Goal: Task Accomplishment & Management: Complete application form

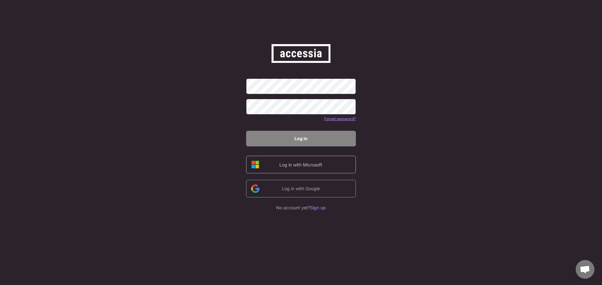
click at [319, 170] on div "Log in with Microsoft" at bounding box center [301, 165] width 110 height 18
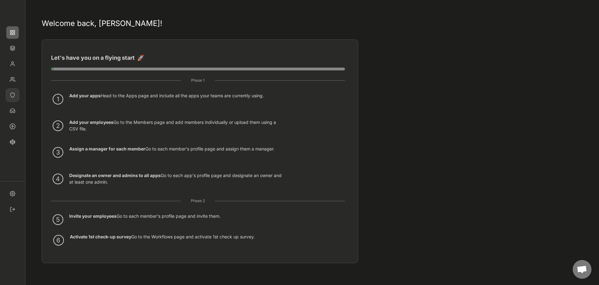
click at [13, 97] on img at bounding box center [12, 95] width 13 height 13
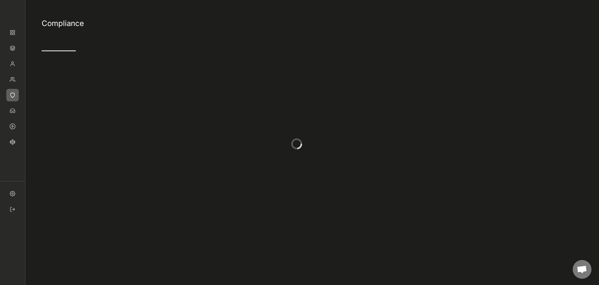
type input "4"
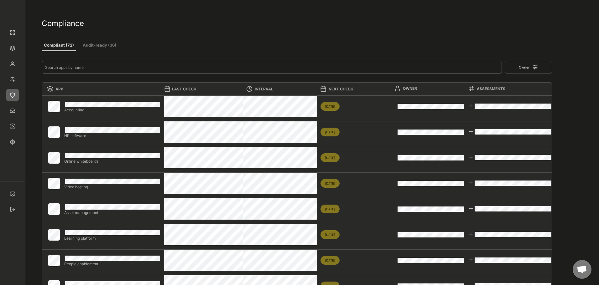
click at [80, 70] on input "input" at bounding box center [272, 67] width 460 height 13
type input "te"
type input "1"
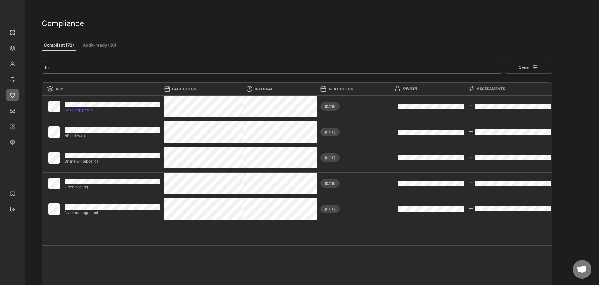
type input "tea"
type input "0"
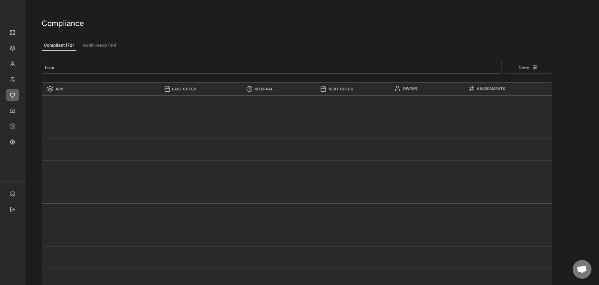
type input "team"
click at [524, 66] on button "Owner" at bounding box center [528, 67] width 47 height 13
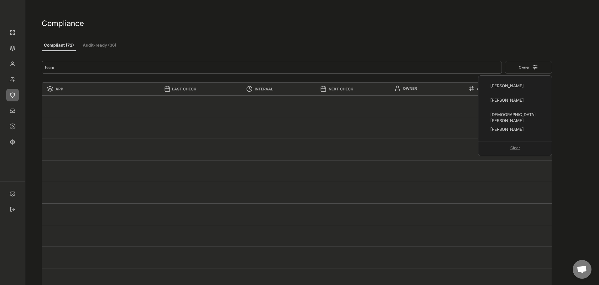
click at [358, 70] on input "input" at bounding box center [272, 67] width 460 height 13
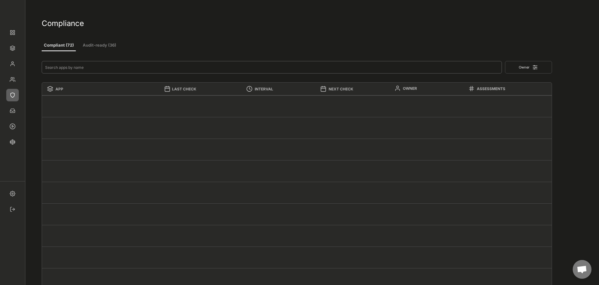
type input "4"
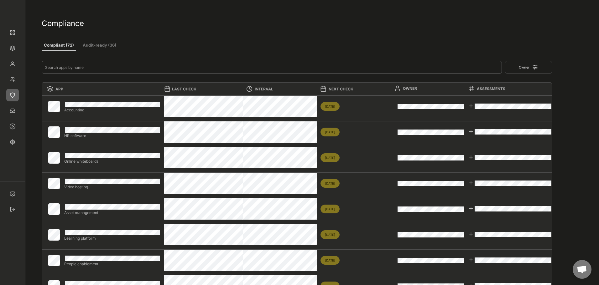
click at [84, 45] on button "Audit-ready (36)" at bounding box center [100, 45] width 38 height 11
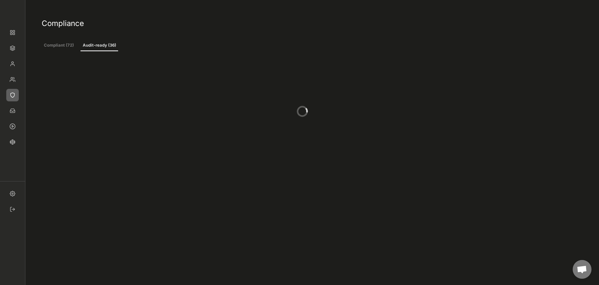
type input "2"
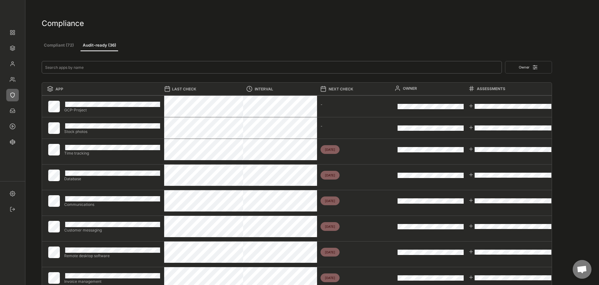
click at [212, 64] on input "input" at bounding box center [272, 67] width 460 height 13
type input "t"
type input "0"
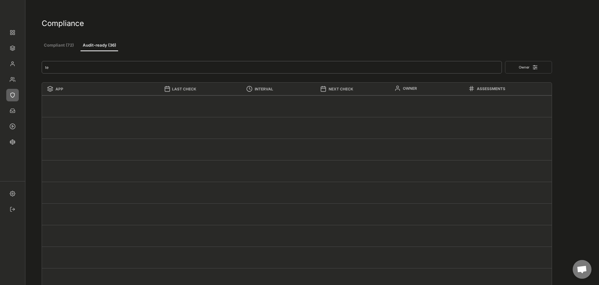
type input "tea"
type input "2"
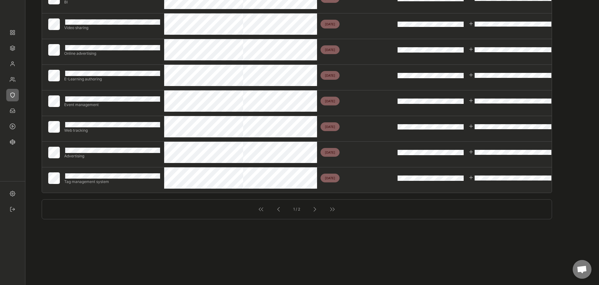
scroll to position [439, 0]
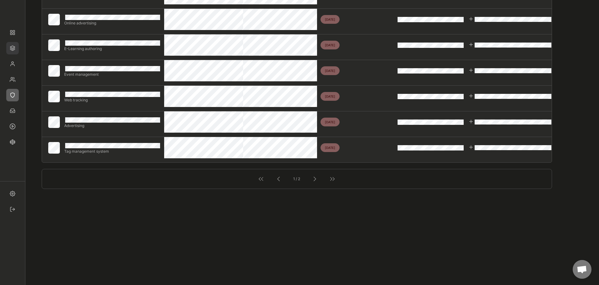
click at [12, 47] on img at bounding box center [12, 48] width 13 height 13
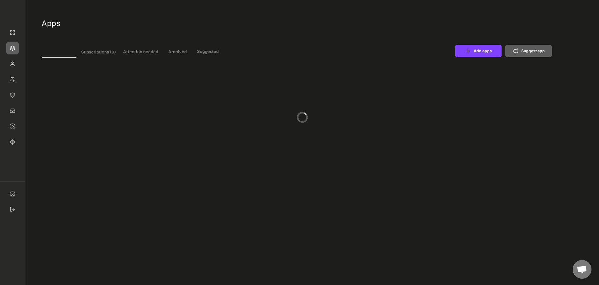
type input "11"
select select ""In review""
select select ""Managed""
select select ""In review""
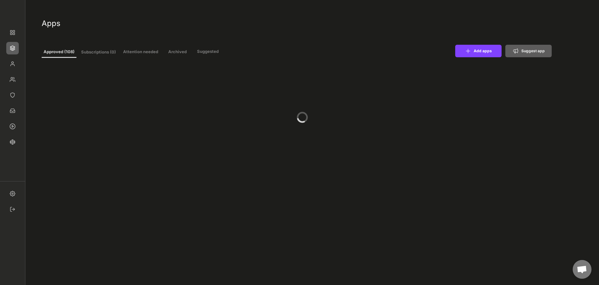
select select ""Managed""
select select ""In review""
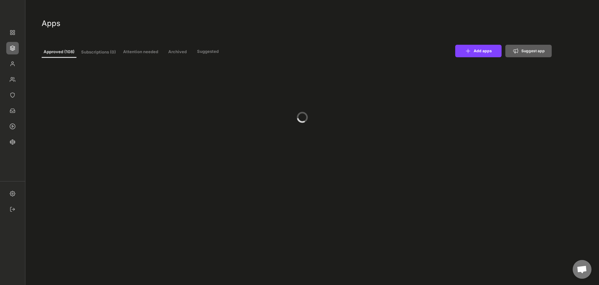
select select ""Managed""
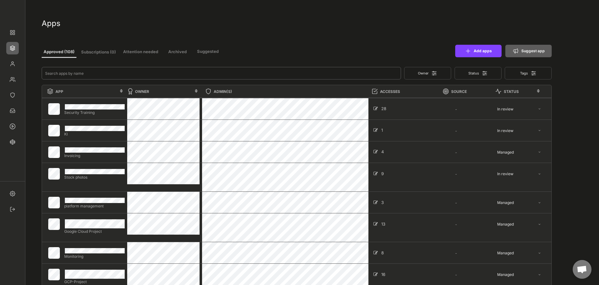
click at [64, 73] on input "input" at bounding box center [221, 73] width 359 height 13
type input "team"
select select ""Managed""
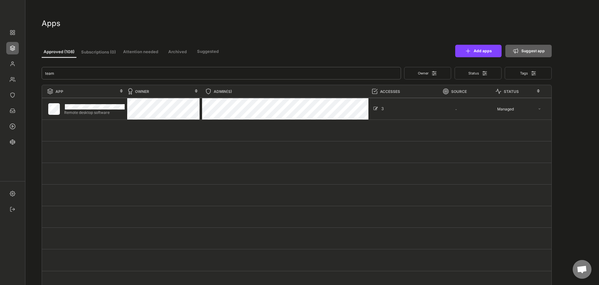
type input "team"
click at [439, 115] on div "Remote desktop software 3 - - In review Managed" at bounding box center [296, 109] width 509 height 22
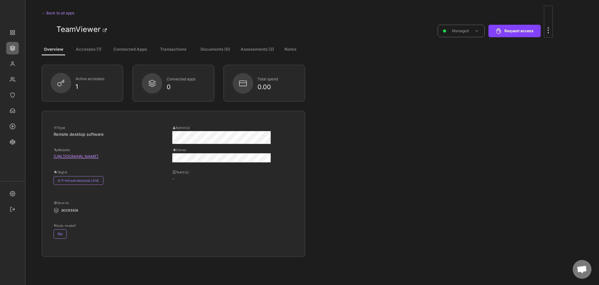
click at [548, 34] on div at bounding box center [548, 27] width 8 height 20
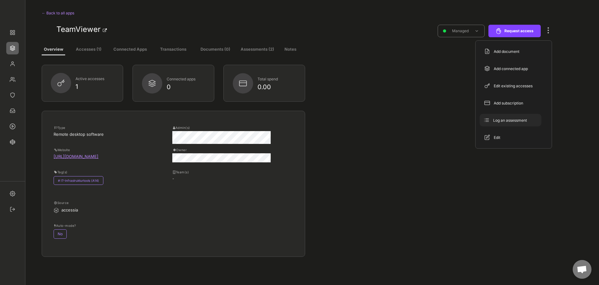
click at [513, 122] on div "Log an assessment" at bounding box center [514, 121] width 42 height 6
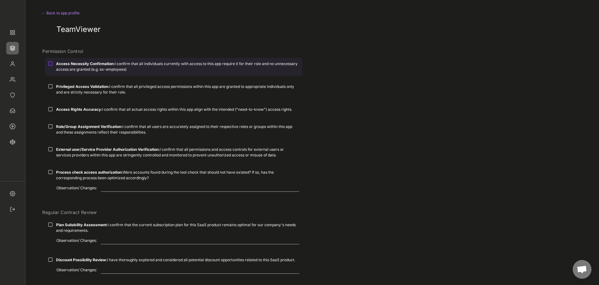
click at [89, 65] on strong "Access Necessity Confirmation:" at bounding box center [85, 63] width 59 height 5
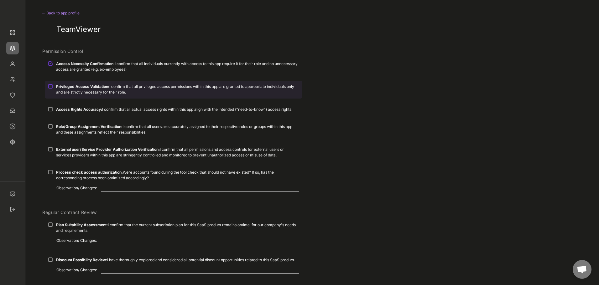
click at [122, 88] on div "Privileged Access Validation: I confirm that all privileged access permissions …" at bounding box center [177, 89] width 243 height 11
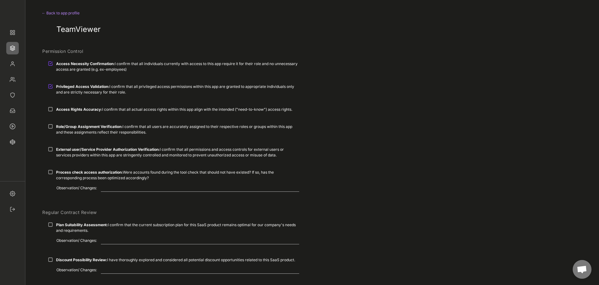
click at [115, 104] on div "Access Rights Accuracy: I confirm that all actual access rights within this app…" at bounding box center [174, 110] width 258 height 12
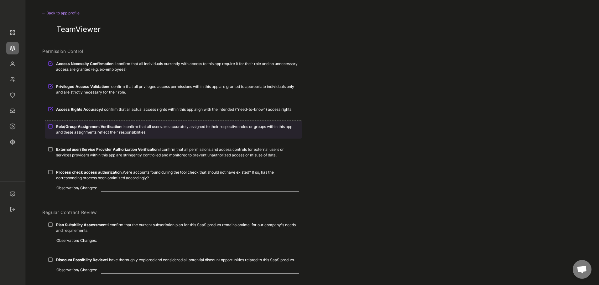
click at [107, 128] on strong "Role/Group Assignment Verification:" at bounding box center [89, 126] width 66 height 5
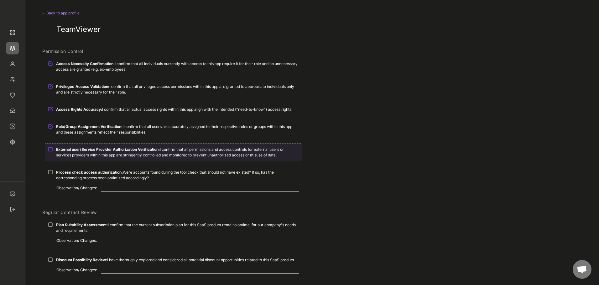
click at [107, 150] on strong "External user/Service Provider Authorization Verification:" at bounding box center [108, 149] width 104 height 5
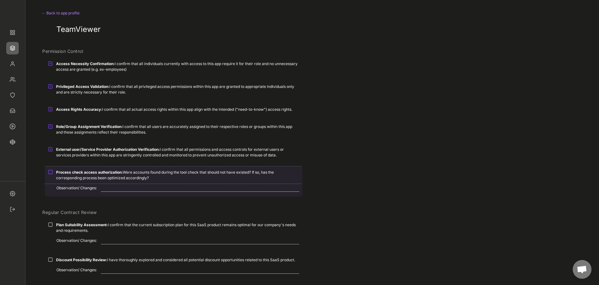
click at [96, 173] on strong "Process check access authorization:" at bounding box center [89, 172] width 67 height 5
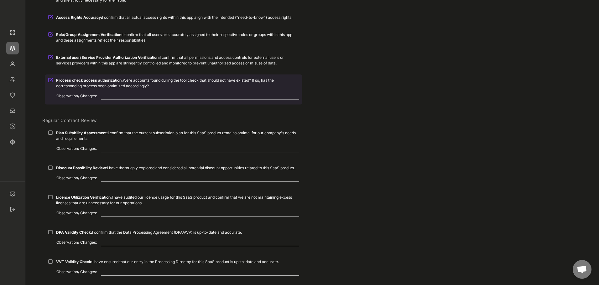
scroll to position [94, 0]
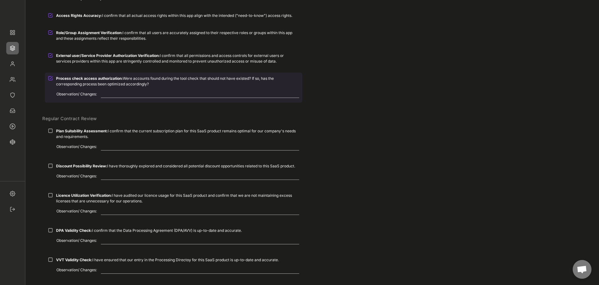
click at [53, 76] on div "Process check access authorization: Were accounts found during the tool check t…" at bounding box center [174, 81] width 258 height 17
click at [51, 80] on div at bounding box center [50, 78] width 5 height 5
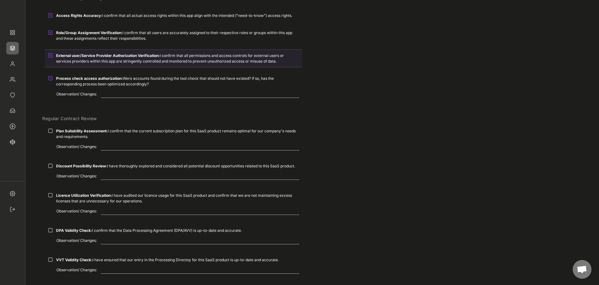
click at [54, 59] on div "External user/Service Provider Authorization Verification: I confirm that all p…" at bounding box center [174, 58] width 258 height 17
click at [54, 58] on div "External user/Service Provider Authorization Verification: I confirm that all p…" at bounding box center [174, 58] width 258 height 17
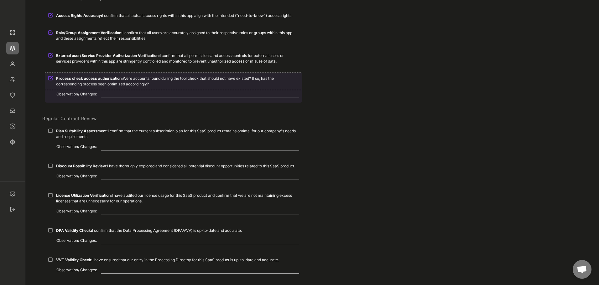
click at [79, 75] on div "Process check access authorization: Were accounts found during the tool check t…" at bounding box center [174, 81] width 258 height 17
click at [76, 83] on div "Process check access authorization: Were accounts found during the tool check t…" at bounding box center [177, 81] width 243 height 11
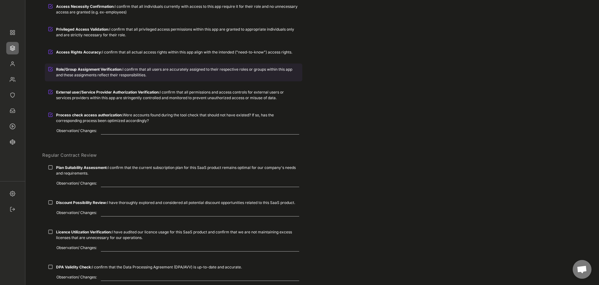
scroll to position [125, 0]
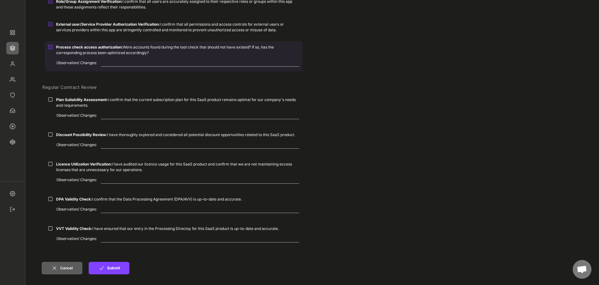
click at [102, 63] on textarea at bounding box center [200, 63] width 198 height 8
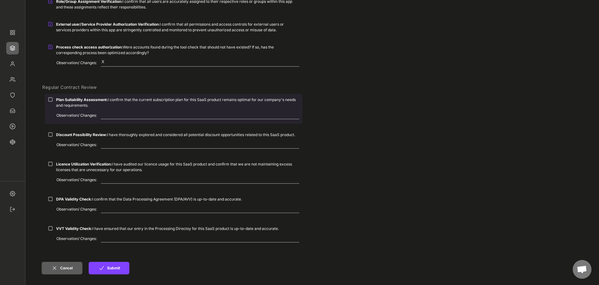
type textarea "X"
click at [105, 116] on textarea at bounding box center [200, 116] width 198 height 8
click at [77, 98] on strong "Plan Suitability Assessment:" at bounding box center [82, 99] width 52 height 5
drag, startPoint x: 112, startPoint y: 116, endPoint x: 120, endPoint y: 119, distance: 8.0
click at [113, 116] on textarea at bounding box center [200, 116] width 198 height 8
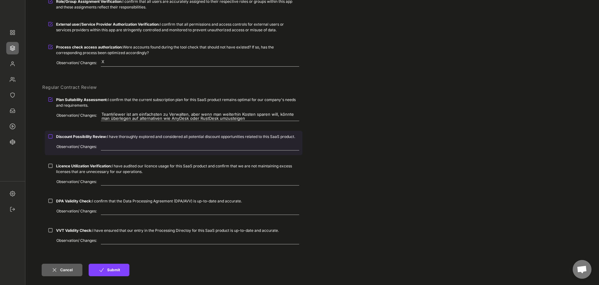
type textarea "TeamViewer ist am einfachsten zu Verwalten, aber wenn man weiterhin Kosten spar…"
click at [154, 140] on div "Discount Possibility Review: I have thoroughly explored and considered all pote…" at bounding box center [174, 137] width 258 height 12
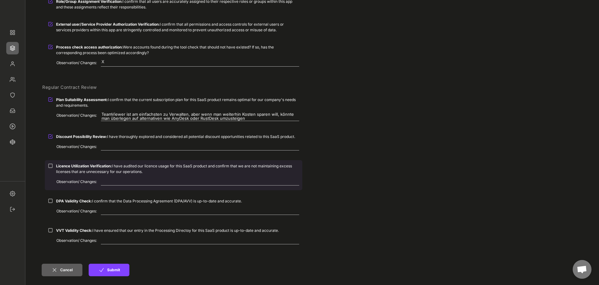
click at [132, 173] on div "Licence Utilization Verification: I have audited our licence usage for this Saa…" at bounding box center [177, 169] width 243 height 11
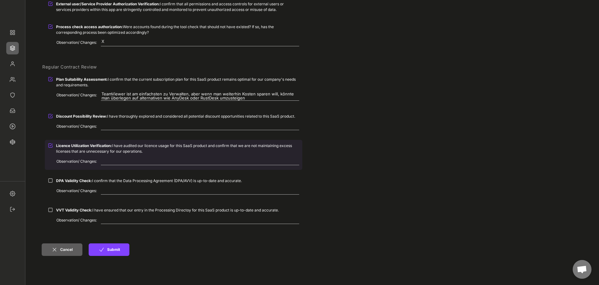
scroll to position [157, 0]
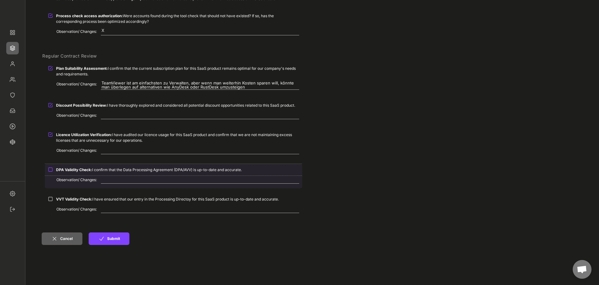
click at [118, 172] on div "DPA Validity Check: I confirm that the Data Processing Agreement (DPA/AVV) is u…" at bounding box center [177, 170] width 243 height 6
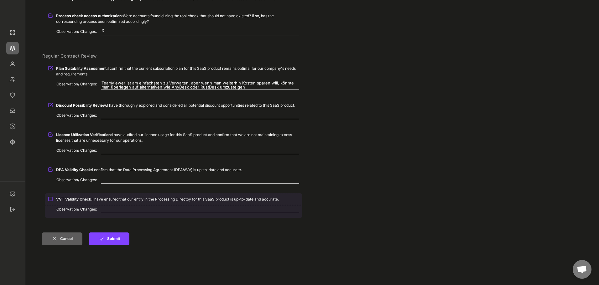
click at [122, 201] on div "VVT Validity Check: I have ensured that our entry in the Processing Directoy fo…" at bounding box center [177, 200] width 243 height 6
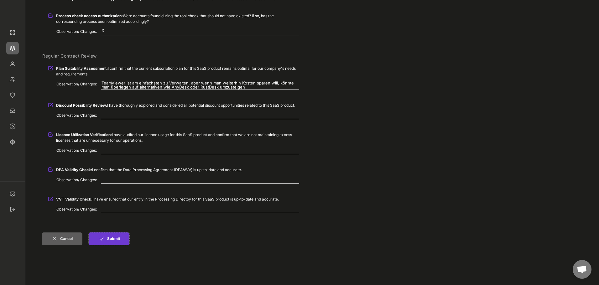
click at [108, 239] on button "Submit" at bounding box center [109, 239] width 41 height 13
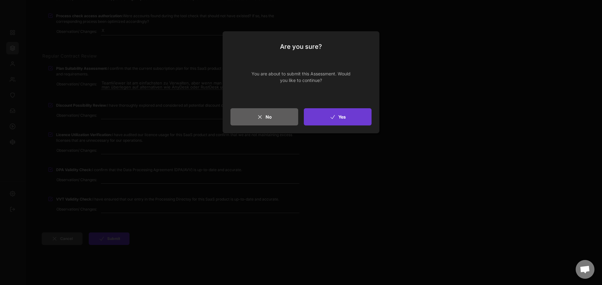
click at [314, 119] on button "Yes" at bounding box center [338, 116] width 68 height 17
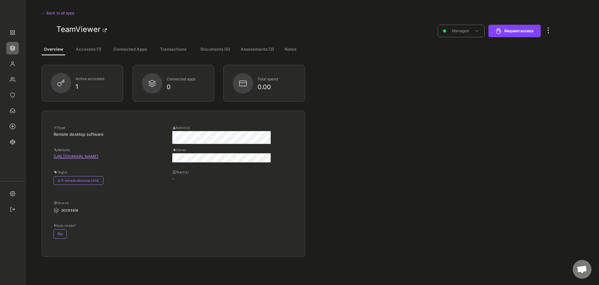
click at [252, 48] on button "Assessments (3)" at bounding box center [257, 49] width 36 height 11
select select ""every_6_months""
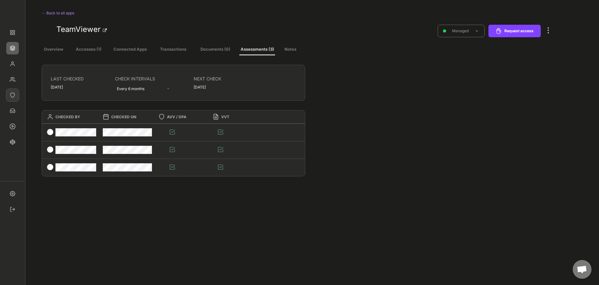
click at [13, 95] on img at bounding box center [12, 95] width 13 height 13
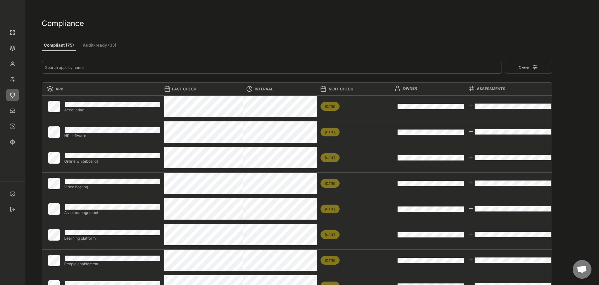
click at [78, 70] on input "input" at bounding box center [272, 67] width 460 height 13
type input "T"
type input "1"
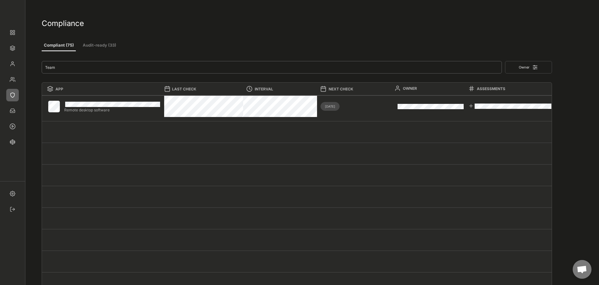
type input "Team"
click at [167, 43] on div "Compliant (75) Audit-ready (33)" at bounding box center [297, 45] width 511 height 14
click at [103, 45] on button "Audit-ready (33)" at bounding box center [100, 45] width 38 height 11
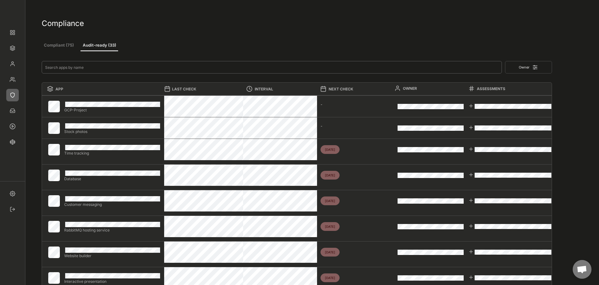
click at [89, 64] on input "input" at bounding box center [272, 67] width 460 height 13
type input "T"
type input "0"
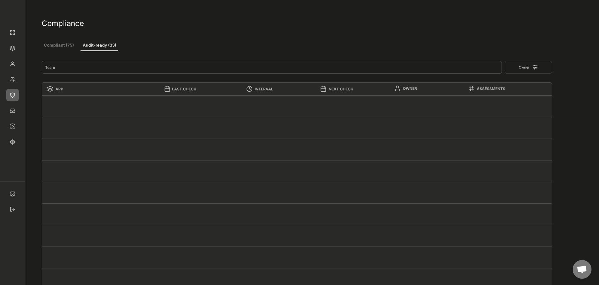
type input "Team"
